Goal: Transaction & Acquisition: Purchase product/service

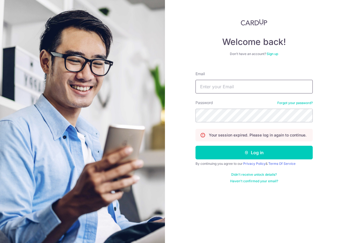
drag, startPoint x: 0, startPoint y: 0, endPoint x: 258, endPoint y: 90, distance: 273.6
click at [258, 90] on input "Email" at bounding box center [254, 87] width 117 height 14
type input "evehlh@yahoo.com.sg"
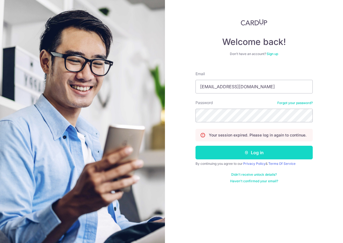
click at [249, 152] on button "Log in" at bounding box center [254, 153] width 117 height 14
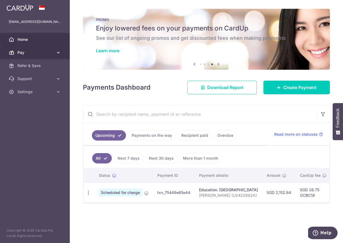
click at [21, 52] on span "Pay" at bounding box center [35, 52] width 36 height 5
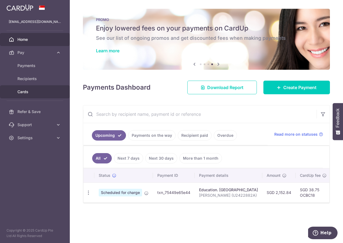
click at [22, 92] on span "Cards" at bounding box center [35, 91] width 36 height 5
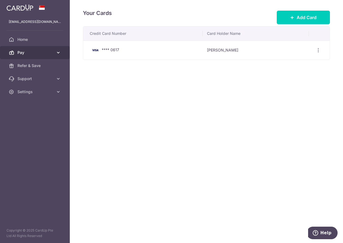
click at [60, 51] on icon at bounding box center [58, 52] width 5 height 5
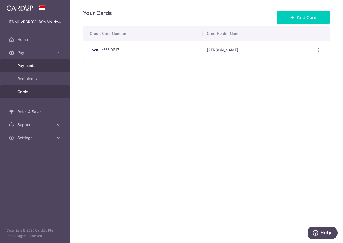
click at [33, 64] on span "Payments" at bounding box center [35, 65] width 36 height 5
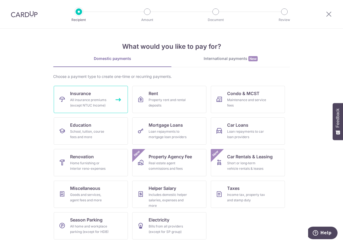
click at [83, 103] on div "All insurance premiums (except NTUC Income)" at bounding box center [89, 102] width 39 height 11
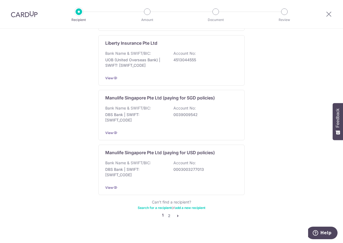
scroll to position [501, 0]
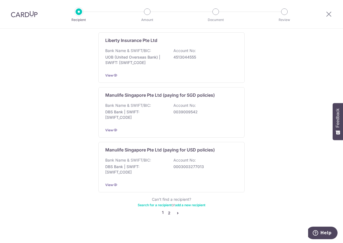
click at [167, 210] on link "2" at bounding box center [169, 213] width 7 height 7
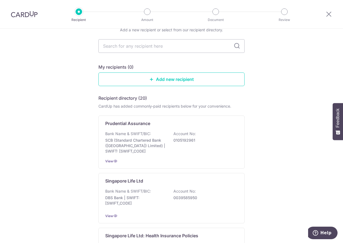
scroll to position [0, 0]
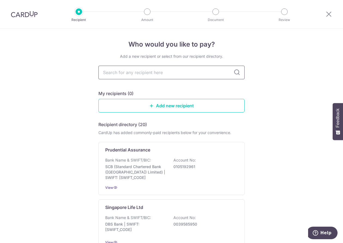
click at [128, 71] on input "text" at bounding box center [171, 73] width 146 height 14
type input "gr"
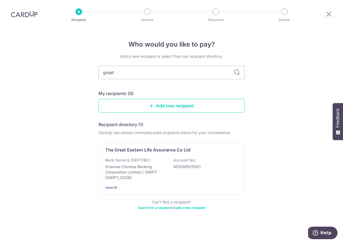
type input "great"
type input "great st"
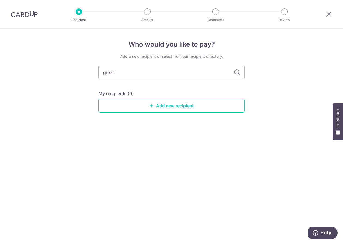
type input "great"
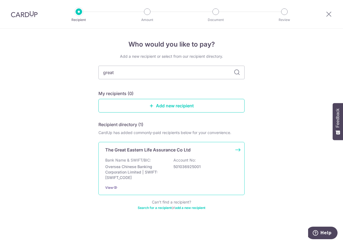
click at [153, 153] on p "The Great Eastern Life Assurance Co Ltd" at bounding box center [147, 150] width 85 height 7
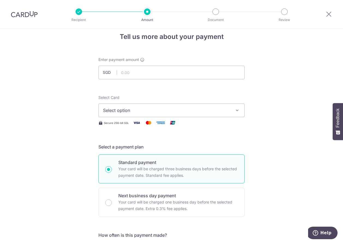
scroll to position [6, 0]
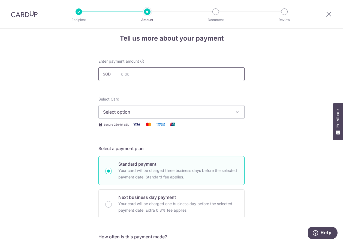
click at [127, 76] on input "text" at bounding box center [171, 74] width 146 height 14
click at [194, 72] on input "text" at bounding box center [171, 74] width 146 height 14
drag, startPoint x: 330, startPoint y: 14, endPoint x: 195, endPoint y: 19, distance: 135.9
click at [330, 14] on icon at bounding box center [329, 14] width 7 height 7
